Goal: Information Seeking & Learning: Check status

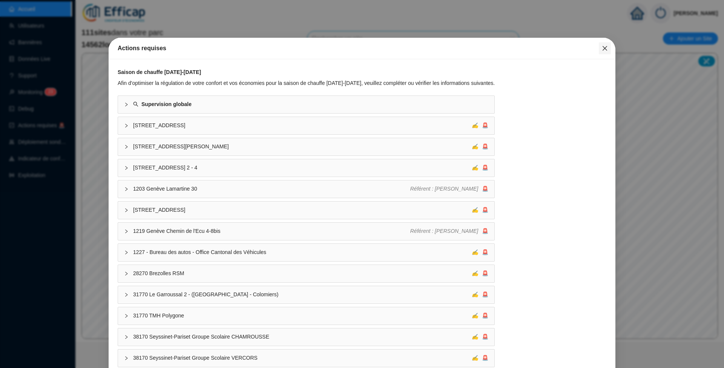
click at [602, 47] on icon "close" at bounding box center [604, 48] width 5 height 5
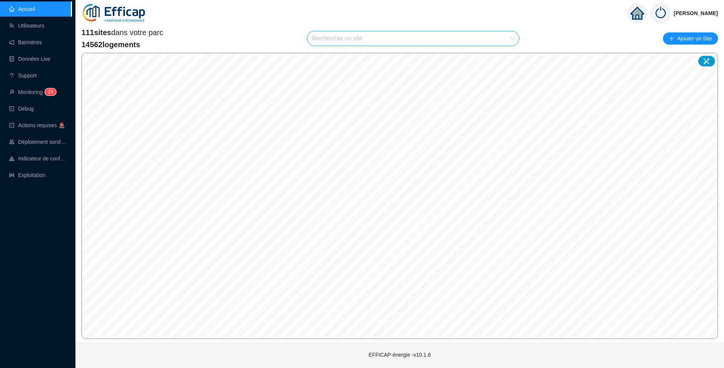
click at [390, 39] on input "search" at bounding box center [410, 38] width 196 height 14
type input "salmson"
click at [502, 53] on div at bounding box center [505, 56] width 17 height 11
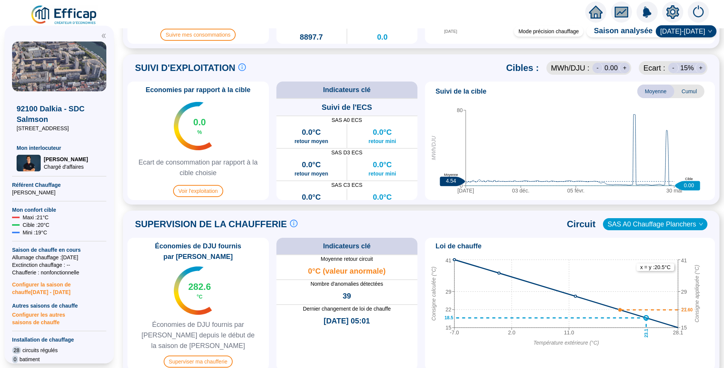
scroll to position [402, 0]
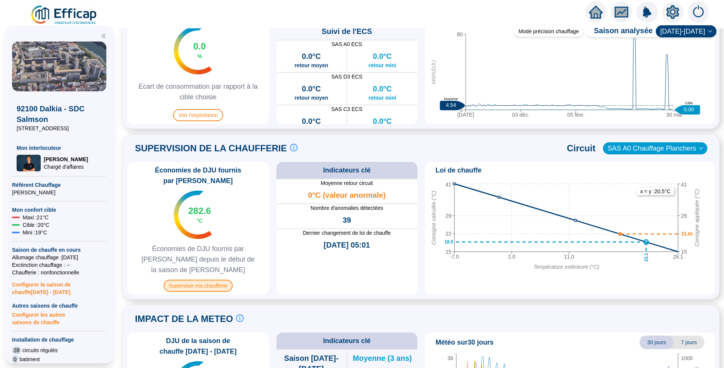
click at [211, 279] on span "Superviser ma chaufferie" at bounding box center [198, 285] width 69 height 12
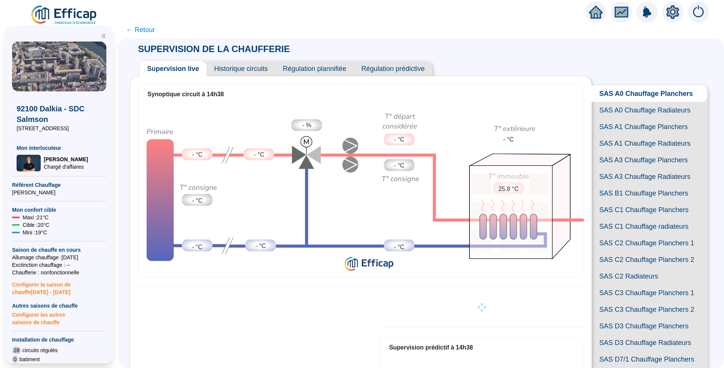
click at [251, 66] on span "Historique circuits" at bounding box center [241, 68] width 69 height 15
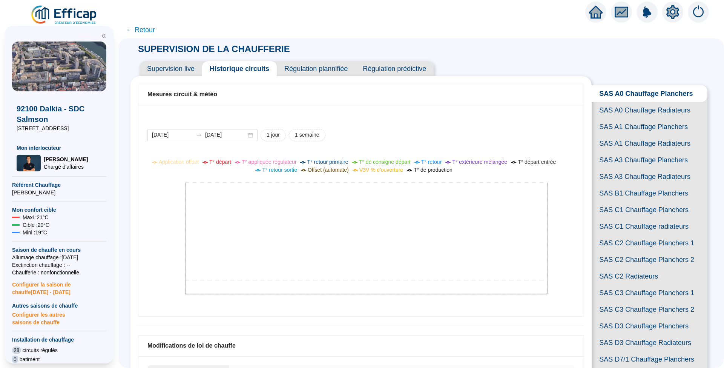
click at [185, 72] on span "Supervision live" at bounding box center [170, 68] width 63 height 15
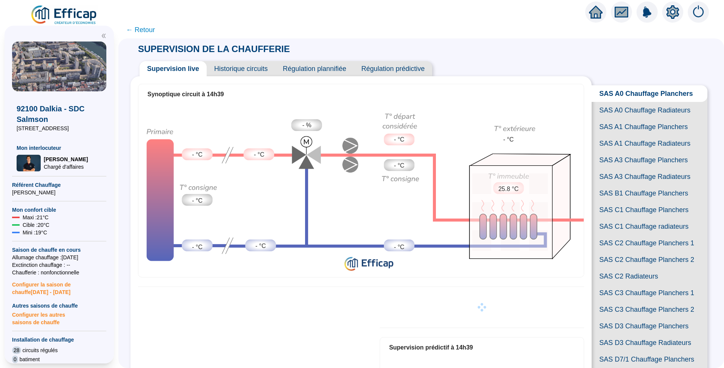
click at [241, 72] on span "Historique circuits" at bounding box center [241, 68] width 69 height 15
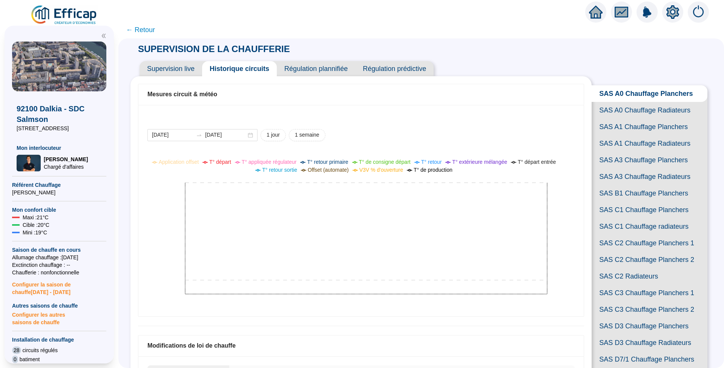
click at [175, 64] on span "Supervision live" at bounding box center [170, 68] width 63 height 15
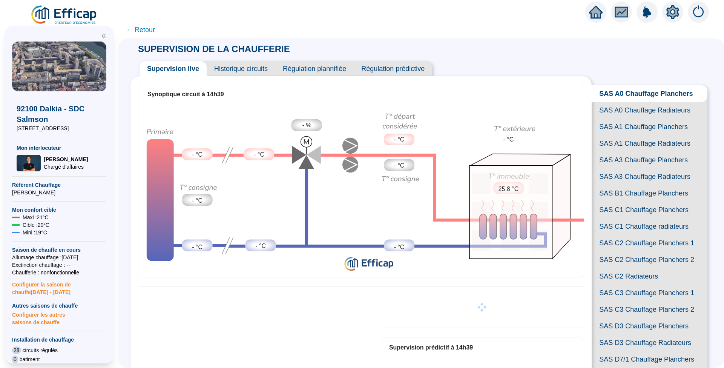
click at [644, 115] on span "SAS A0 Chauffage Radiateurs" at bounding box center [649, 110] width 116 height 17
click at [258, 69] on span "Historique circuits" at bounding box center [241, 68] width 69 height 15
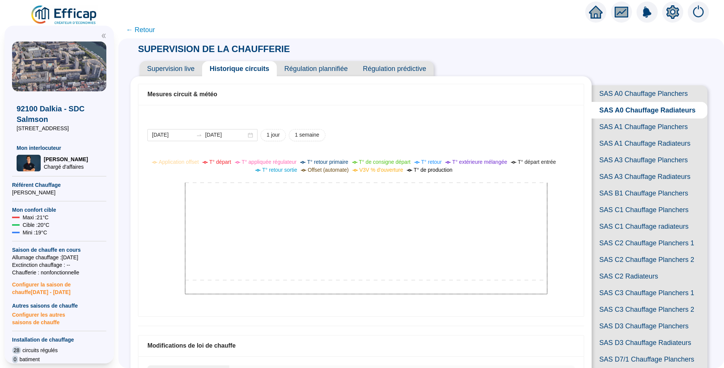
click at [184, 68] on span "Supervision live" at bounding box center [170, 68] width 63 height 15
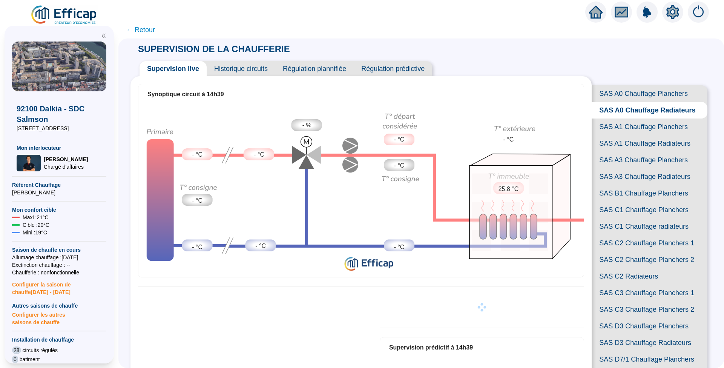
click at [236, 66] on span "Historique circuits" at bounding box center [241, 68] width 69 height 15
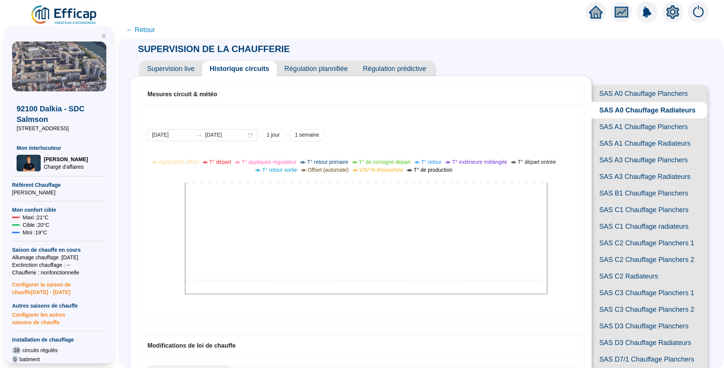
click at [155, 30] on span "← Retour" at bounding box center [140, 30] width 29 height 11
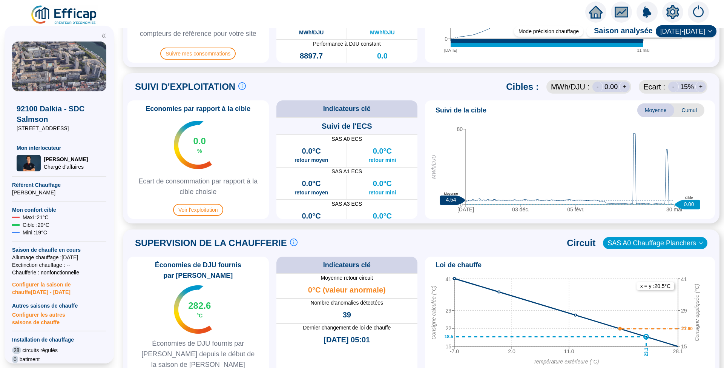
scroll to position [352, 0]
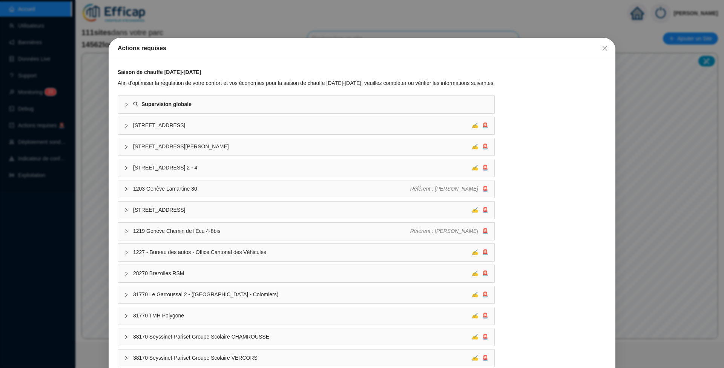
drag, startPoint x: 596, startPoint y: 47, endPoint x: 577, endPoint y: 52, distance: 19.0
click at [602, 47] on icon "close" at bounding box center [605, 48] width 6 height 6
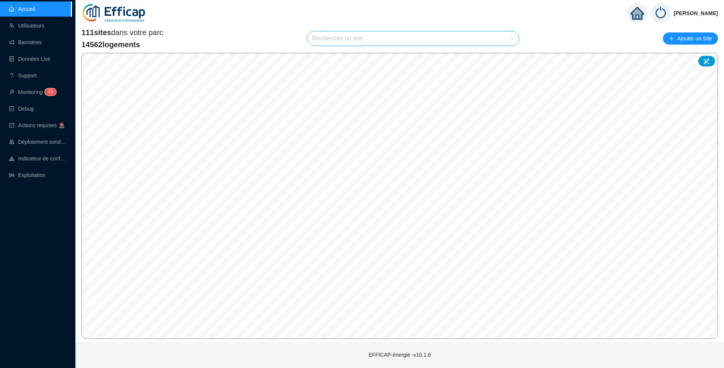
click at [381, 36] on input "search" at bounding box center [410, 38] width 196 height 14
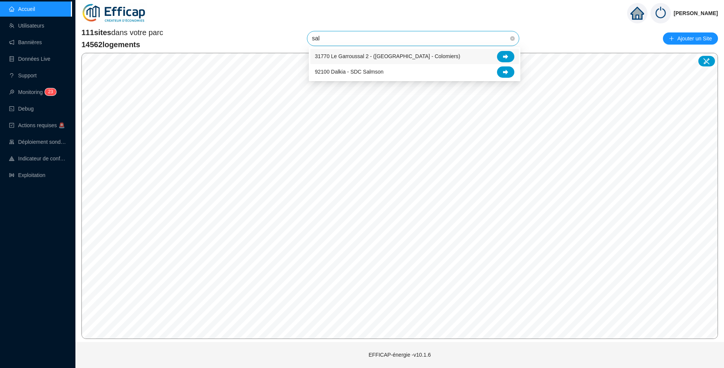
type input "salm"
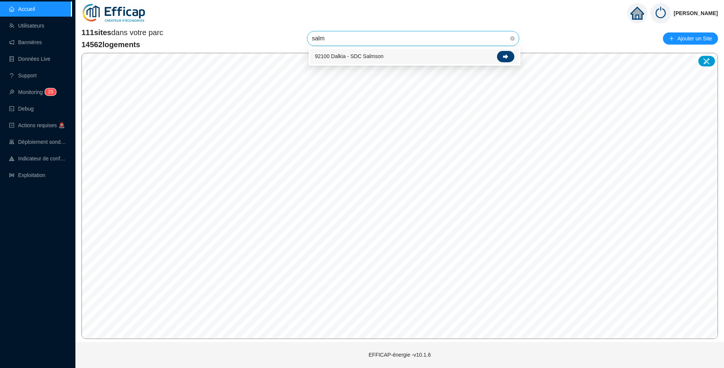
click at [504, 53] on div at bounding box center [505, 56] width 17 height 11
